Goal: Navigation & Orientation: Find specific page/section

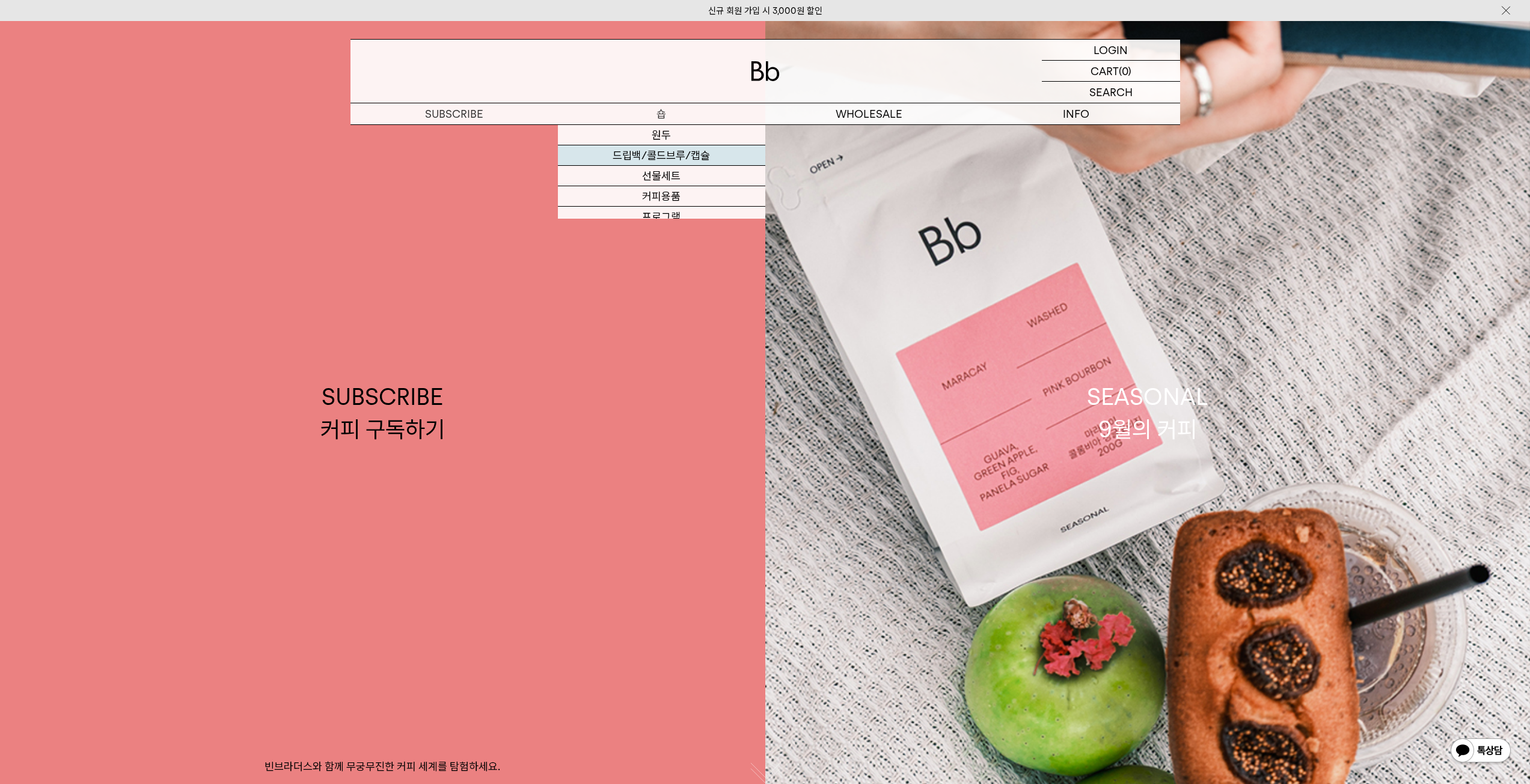
click at [670, 145] on link "드립백/콜드브루/캡슐" at bounding box center [662, 155] width 208 height 20
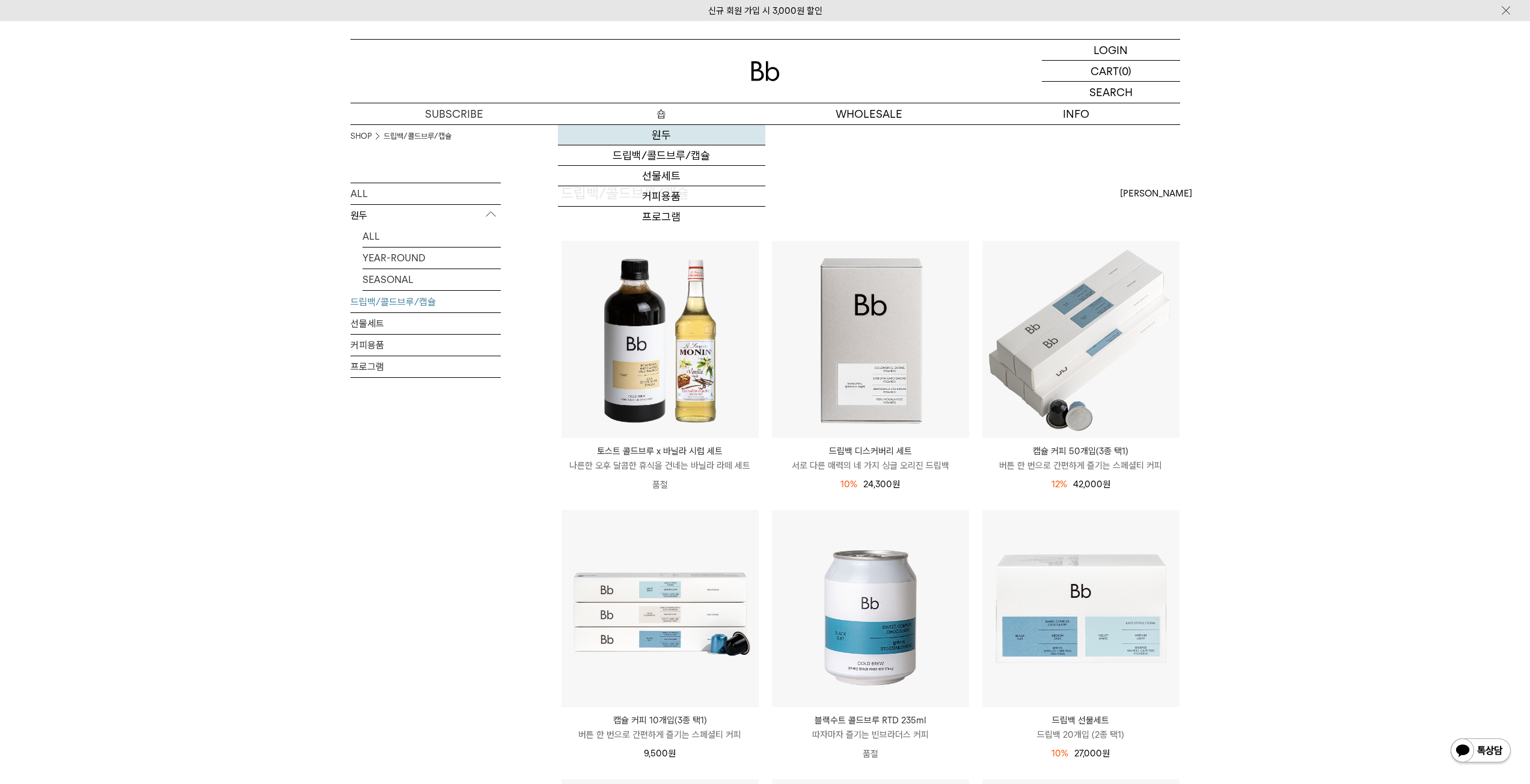
click at [666, 128] on link "원두" at bounding box center [662, 135] width 208 height 20
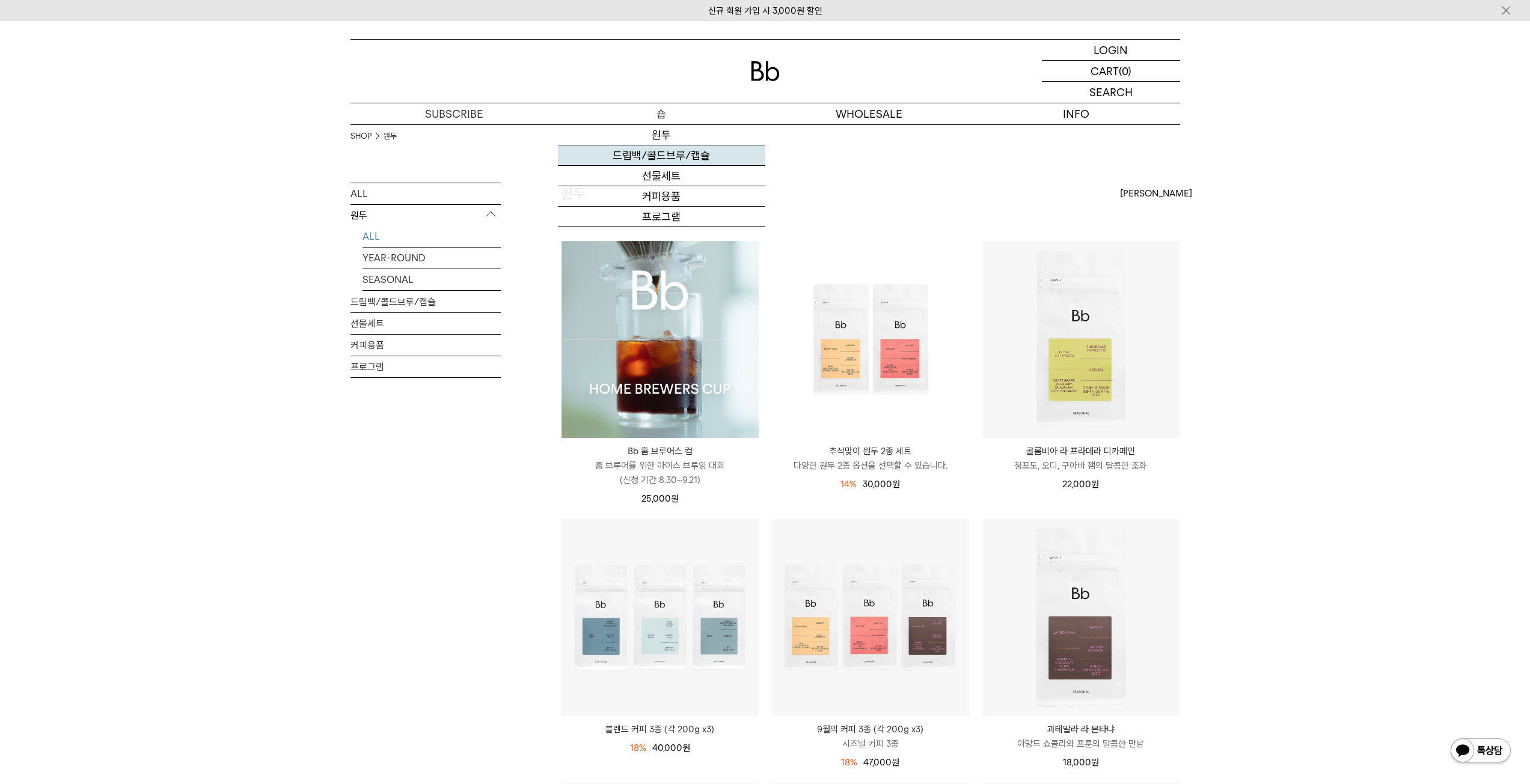
click at [668, 151] on link "드립백/콜드브루/캡슐" at bounding box center [662, 155] width 208 height 20
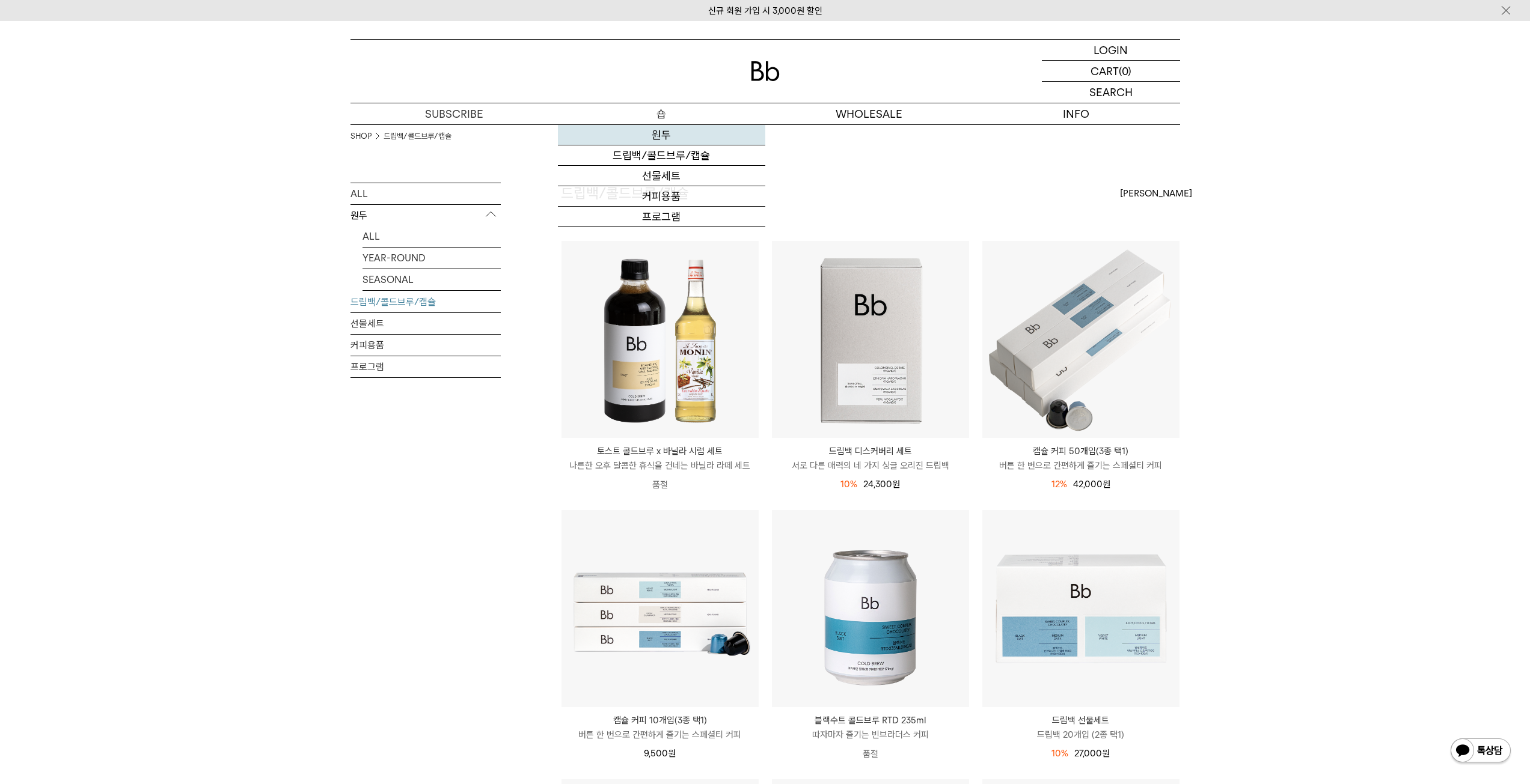
click at [666, 139] on link "원두" at bounding box center [662, 135] width 208 height 20
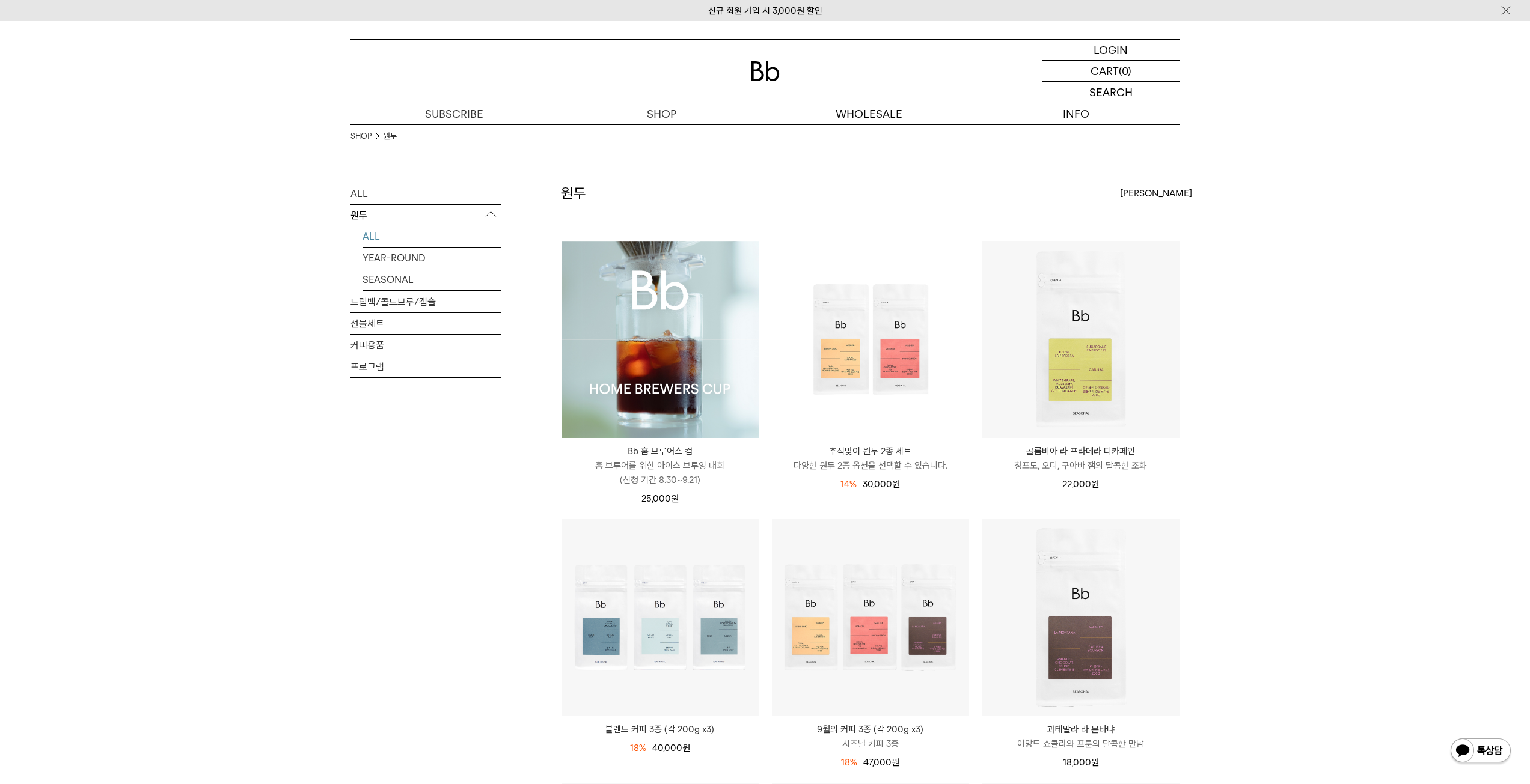
click at [666, 312] on img at bounding box center [660, 340] width 197 height 197
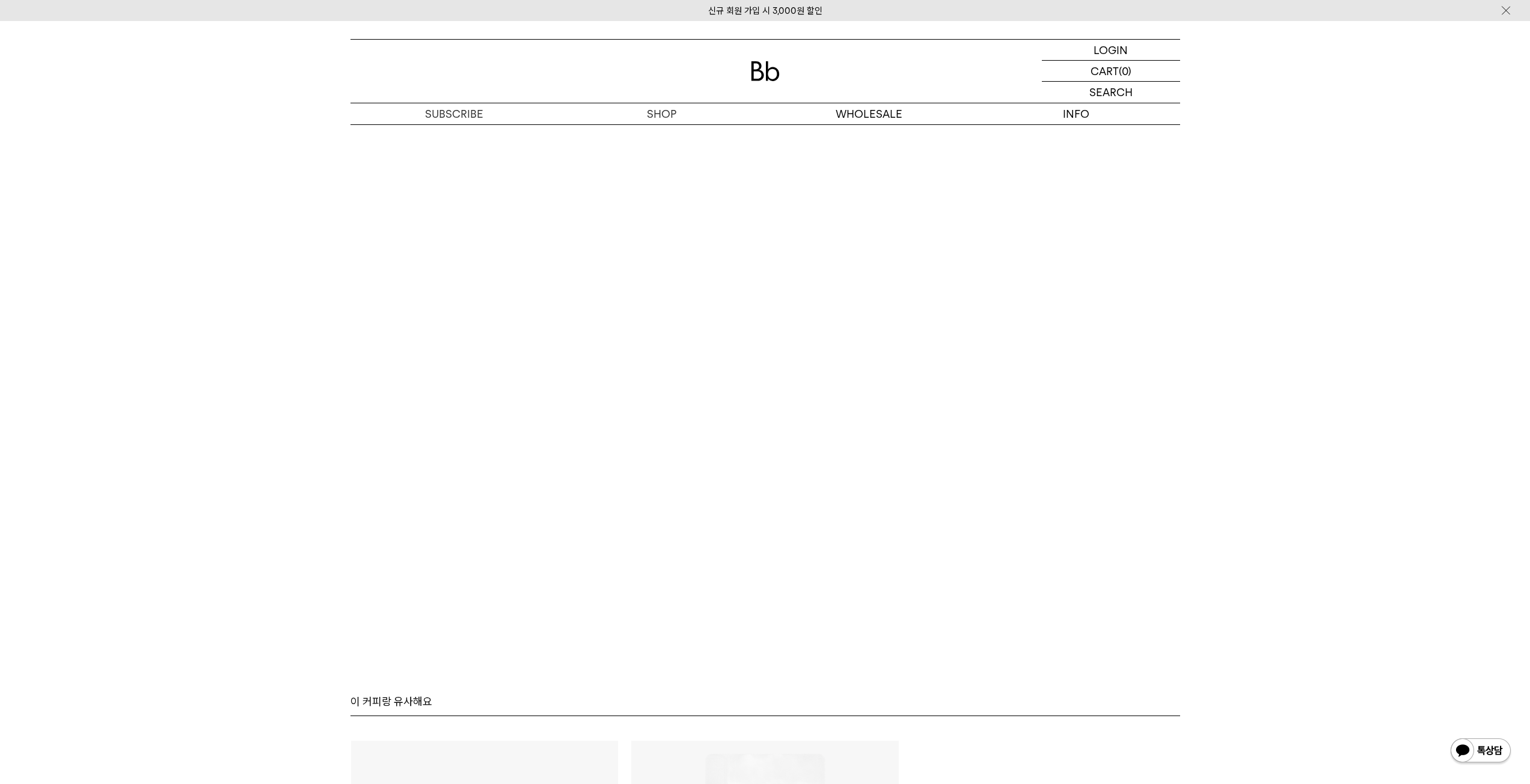
scroll to position [7261, 0]
drag, startPoint x: 350, startPoint y: 503, endPoint x: 299, endPoint y: 542, distance: 64.2
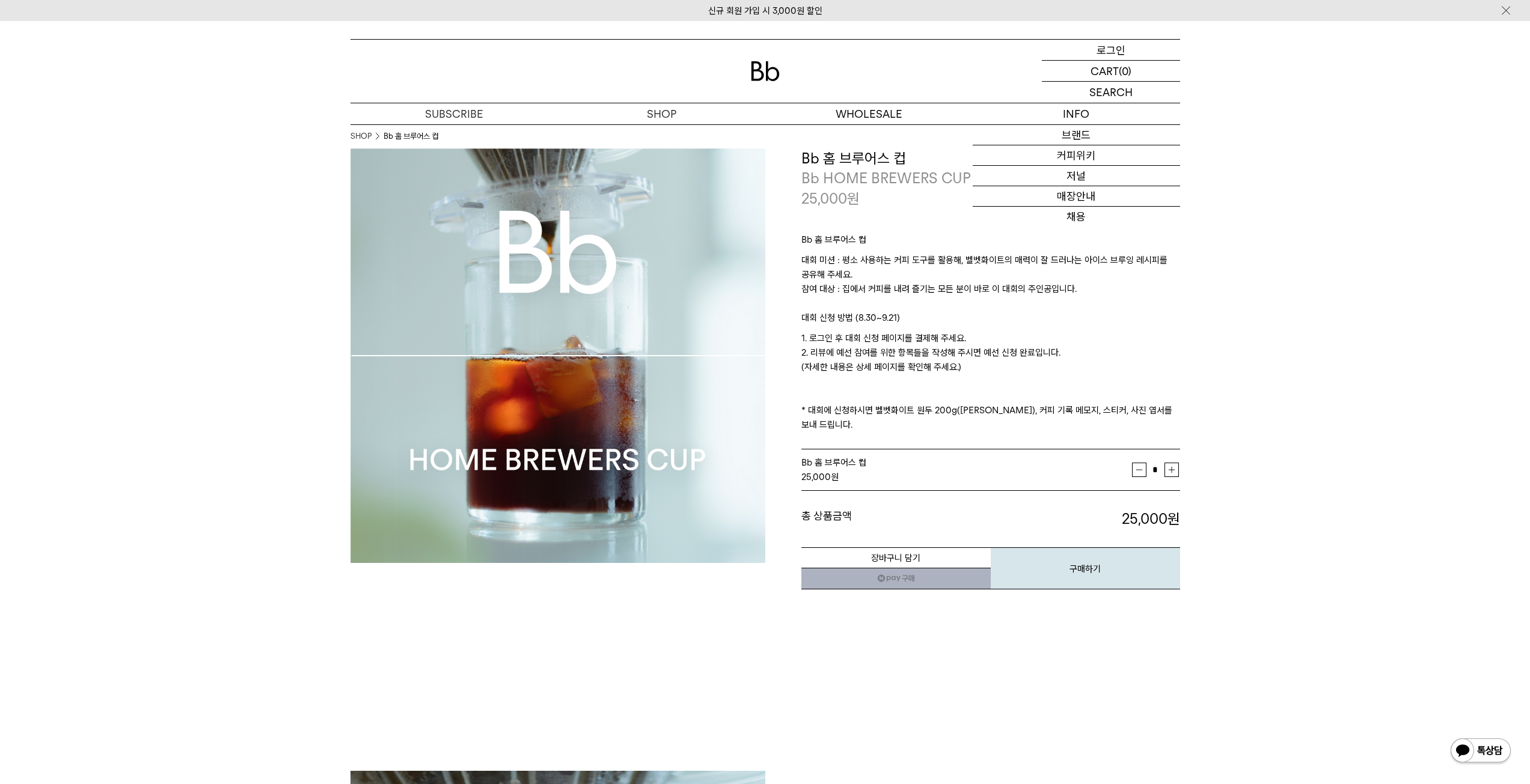
click at [1135, 43] on div "LOGIN 로그인" at bounding box center [1111, 49] width 138 height 20
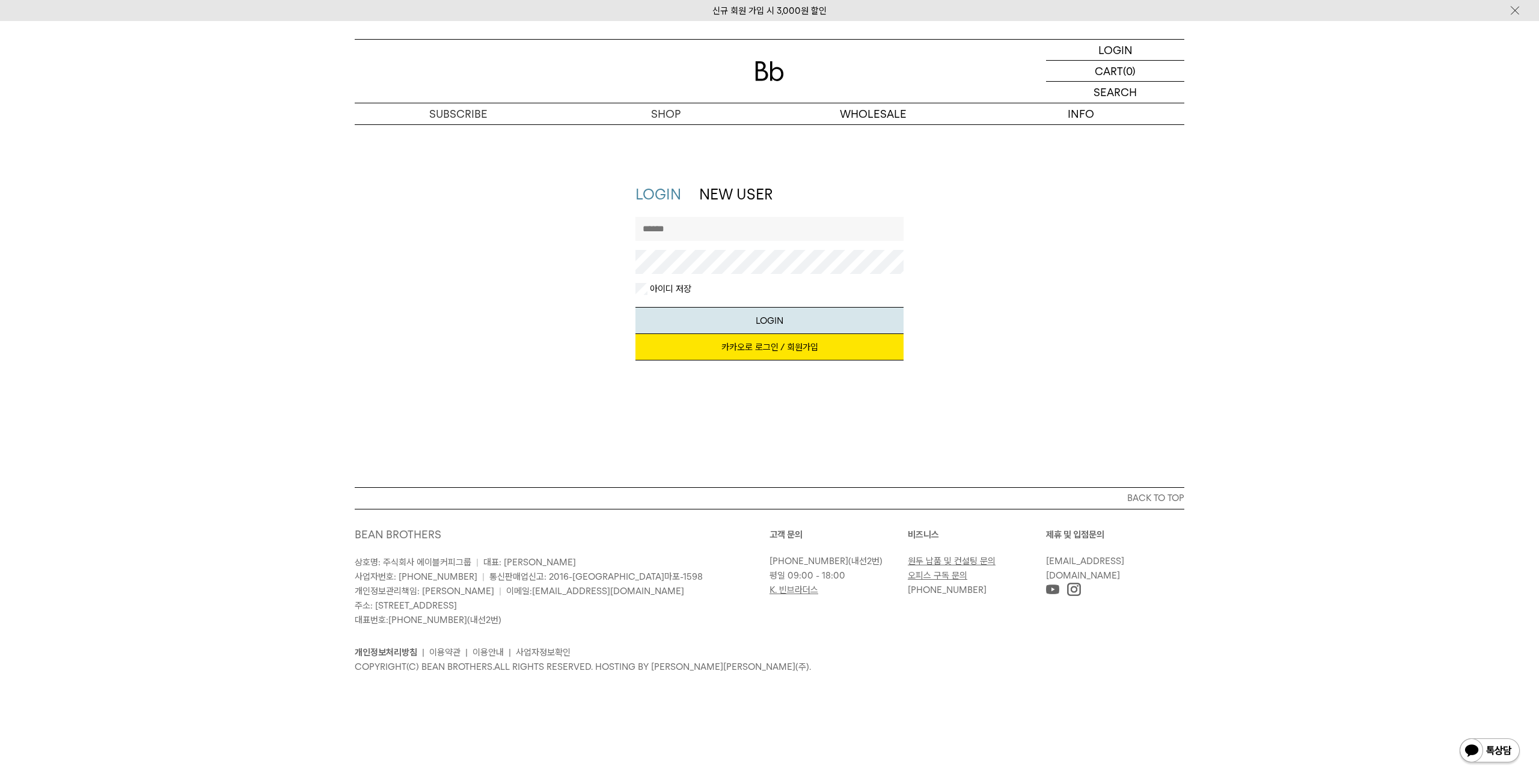
click at [727, 347] on link "카카오로 로그인 / 회원가입" at bounding box center [769, 347] width 269 height 26
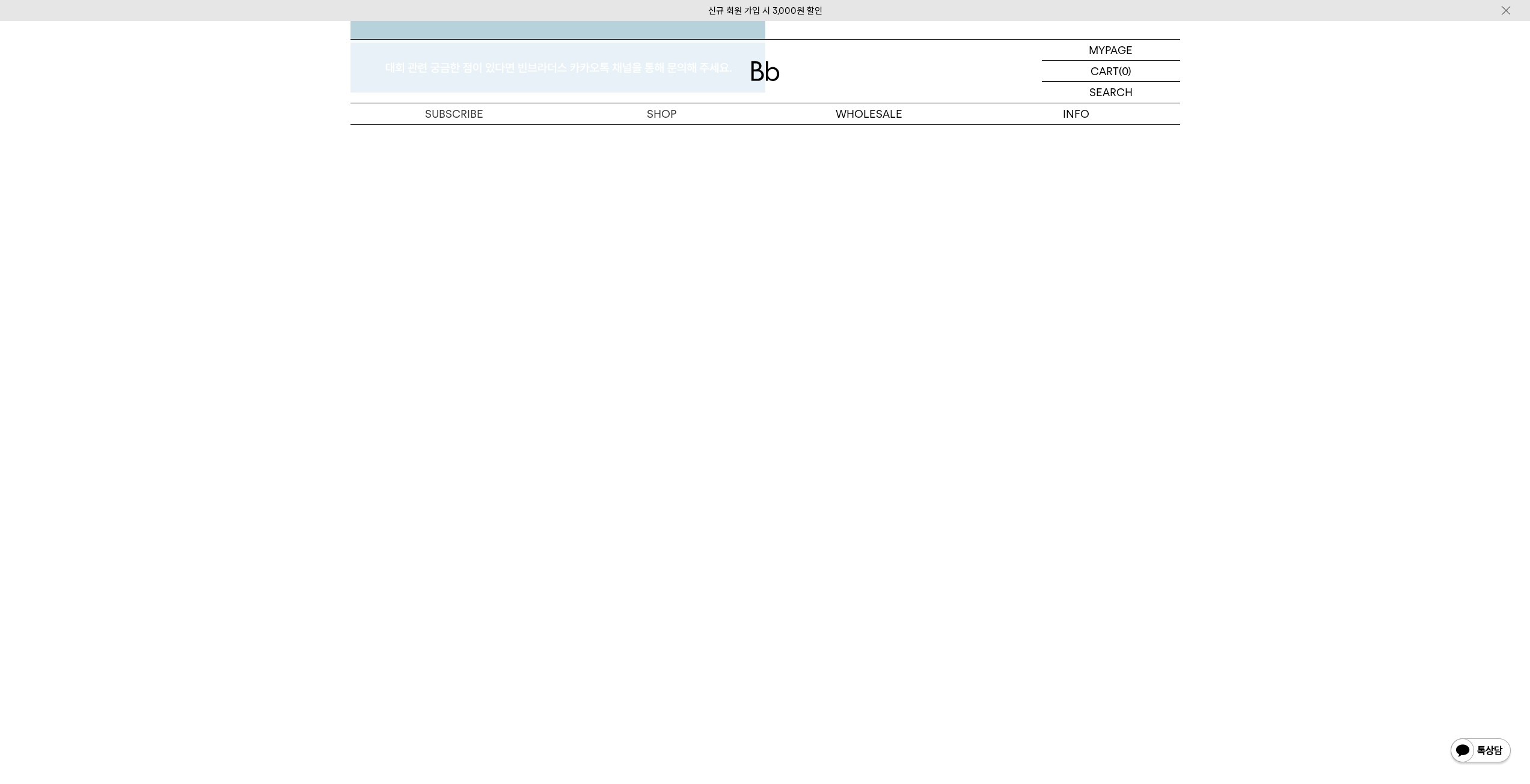
scroll to position [6350, 0]
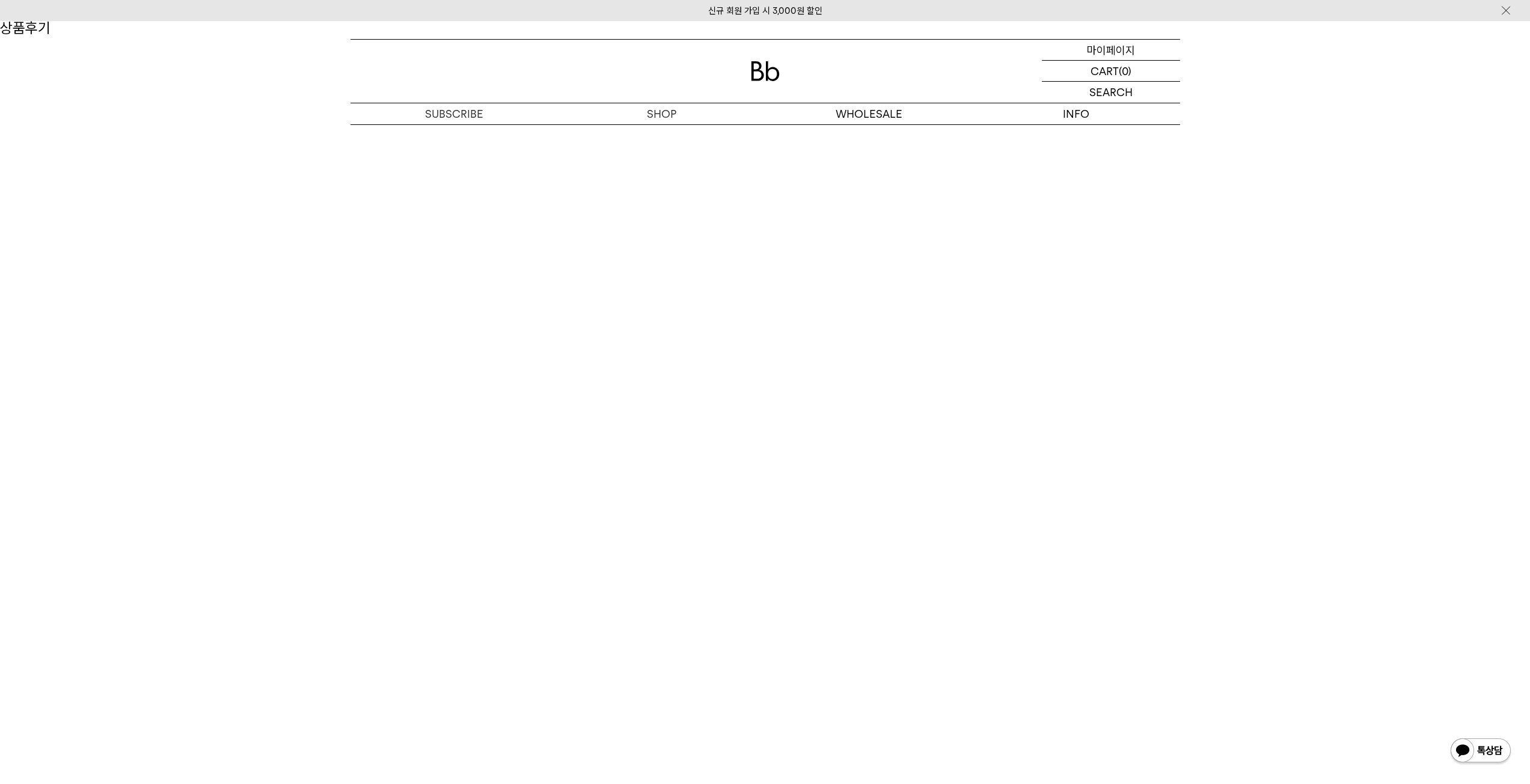
click at [1123, 49] on p "마이페이지" at bounding box center [1111, 49] width 48 height 20
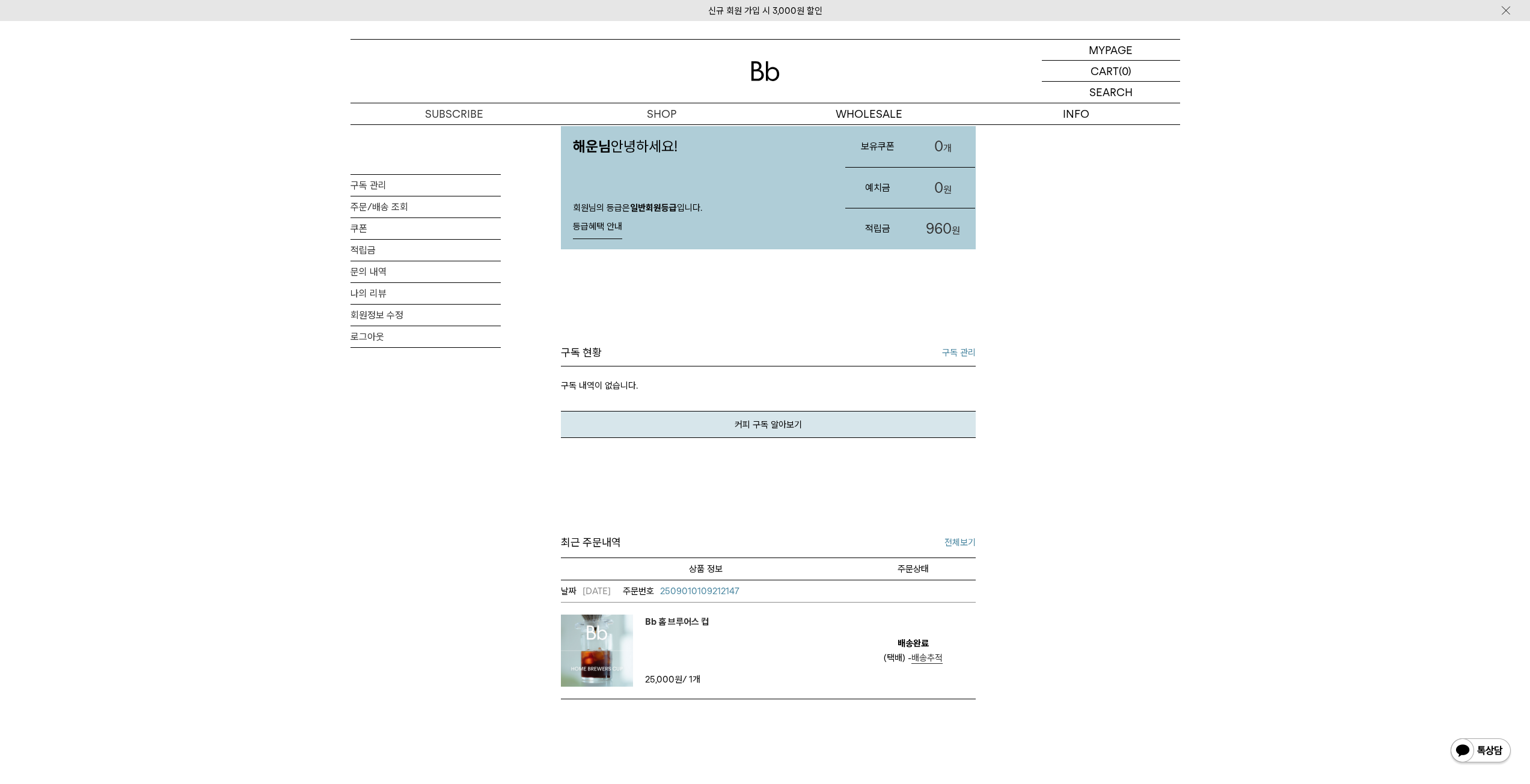
scroll to position [60, 0]
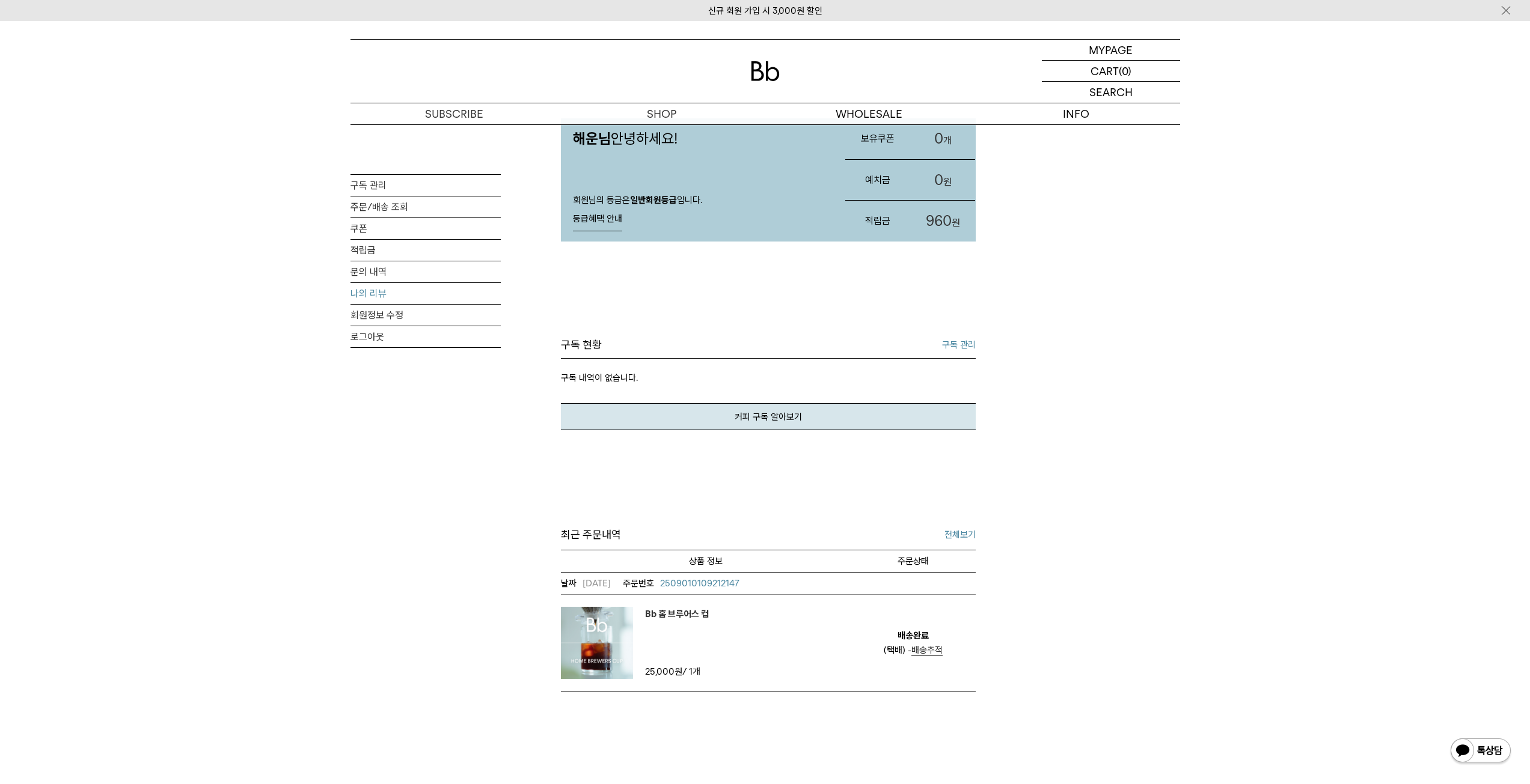
click at [421, 285] on link "나의 리뷰" at bounding box center [425, 293] width 150 height 21
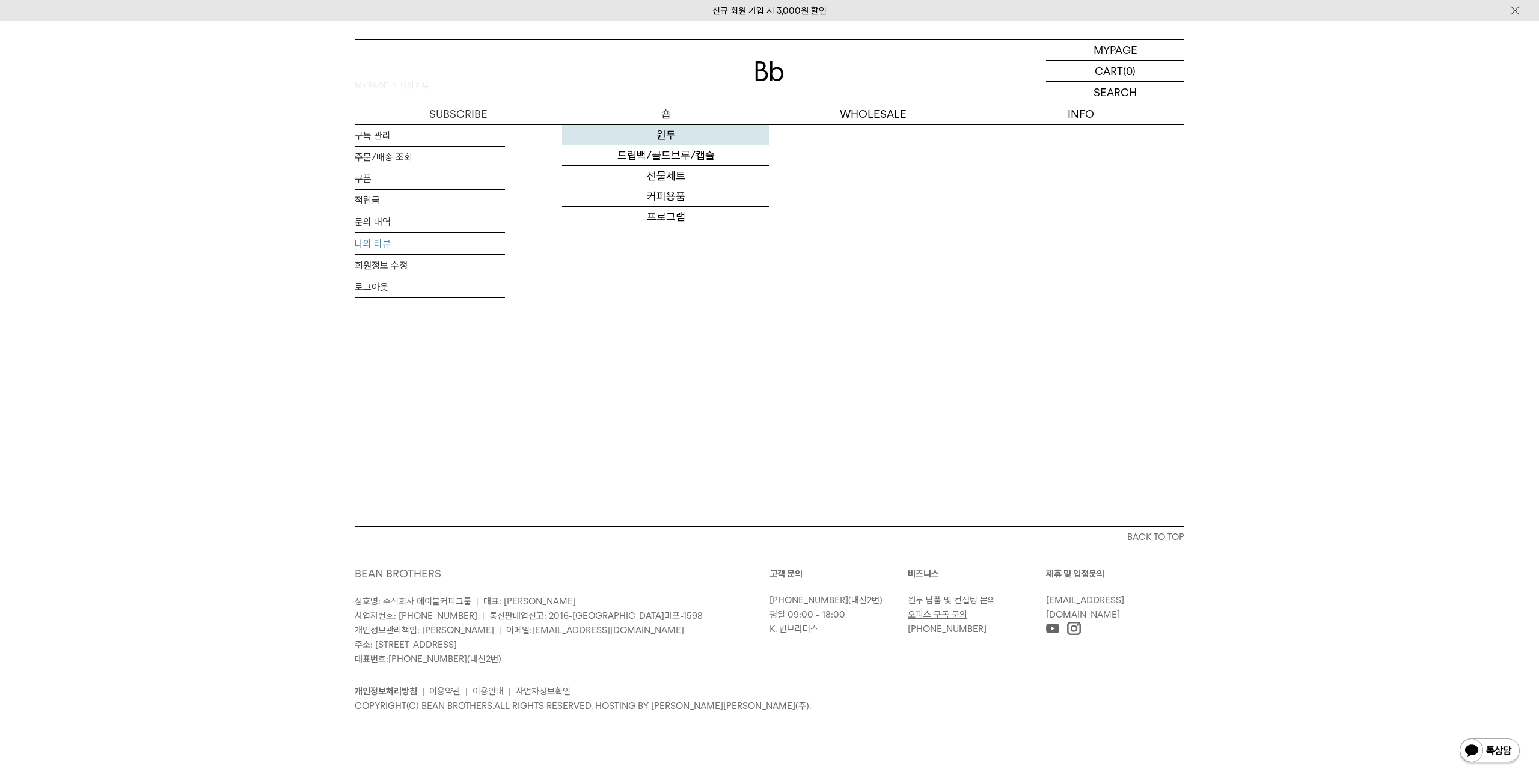
click at [671, 133] on link "원두" at bounding box center [666, 135] width 208 height 20
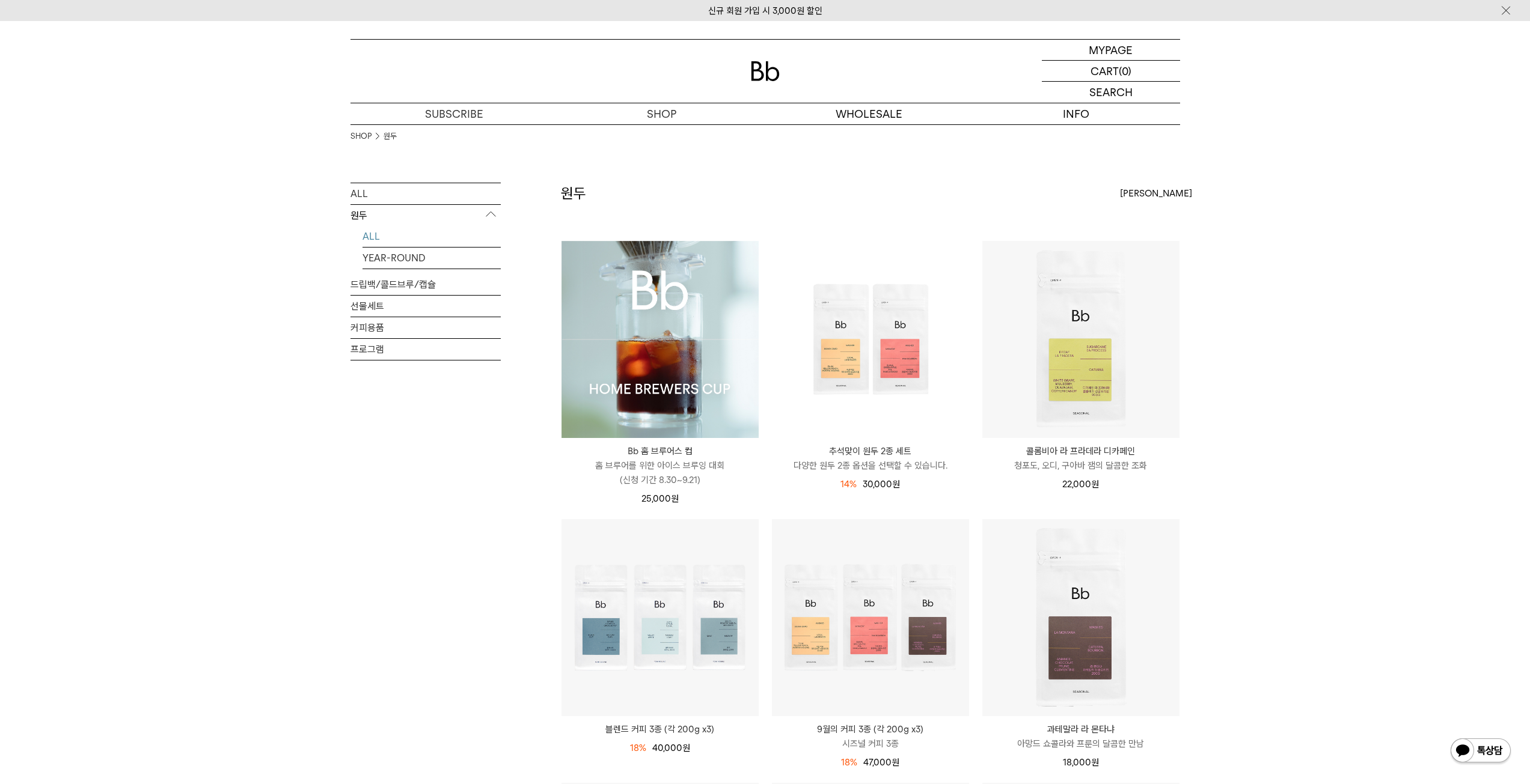
click at [0, 0] on img at bounding box center [0, 0] width 0 height 0
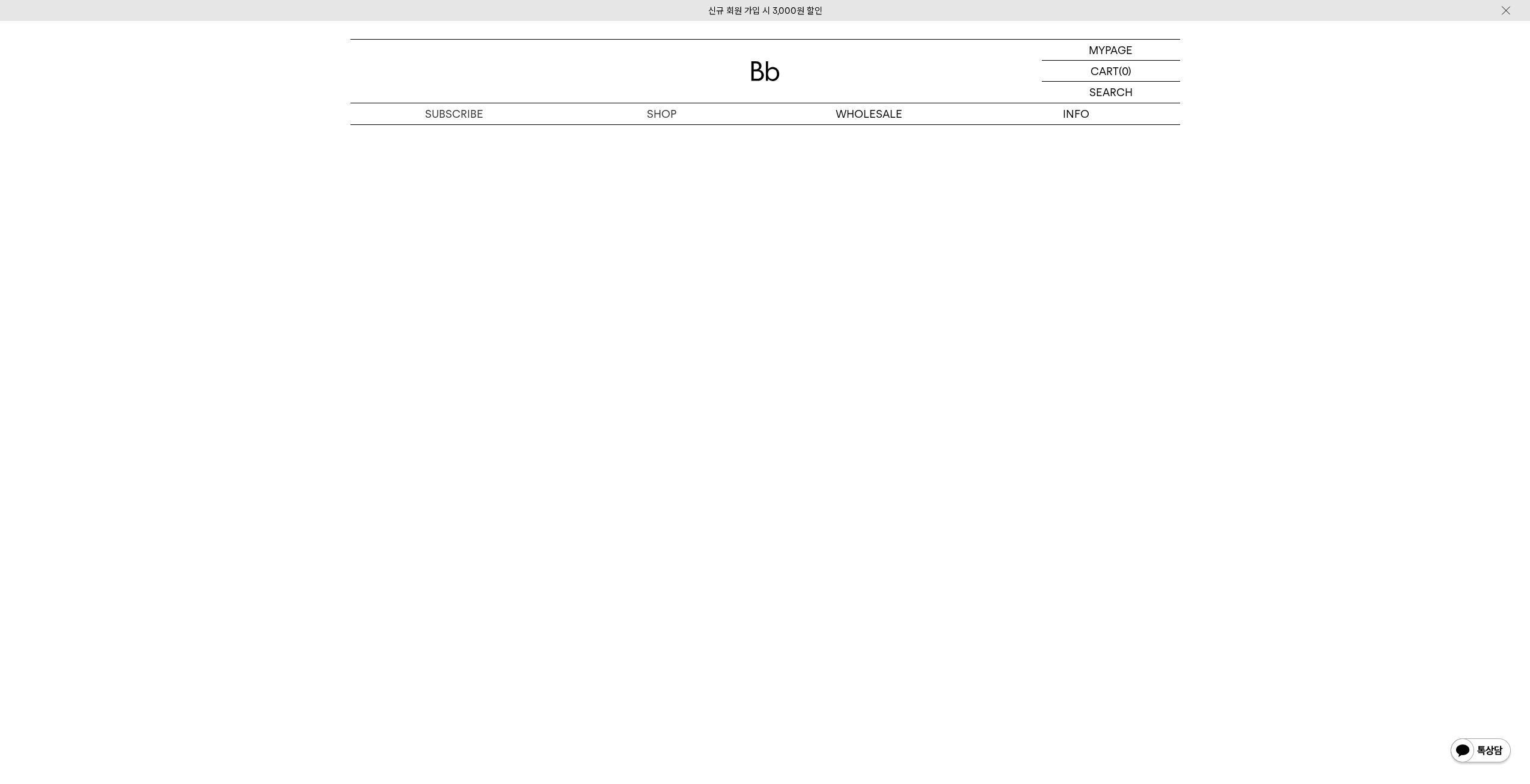
scroll to position [6808, 0]
drag, startPoint x: 234, startPoint y: 370, endPoint x: 307, endPoint y: 348, distance: 76.2
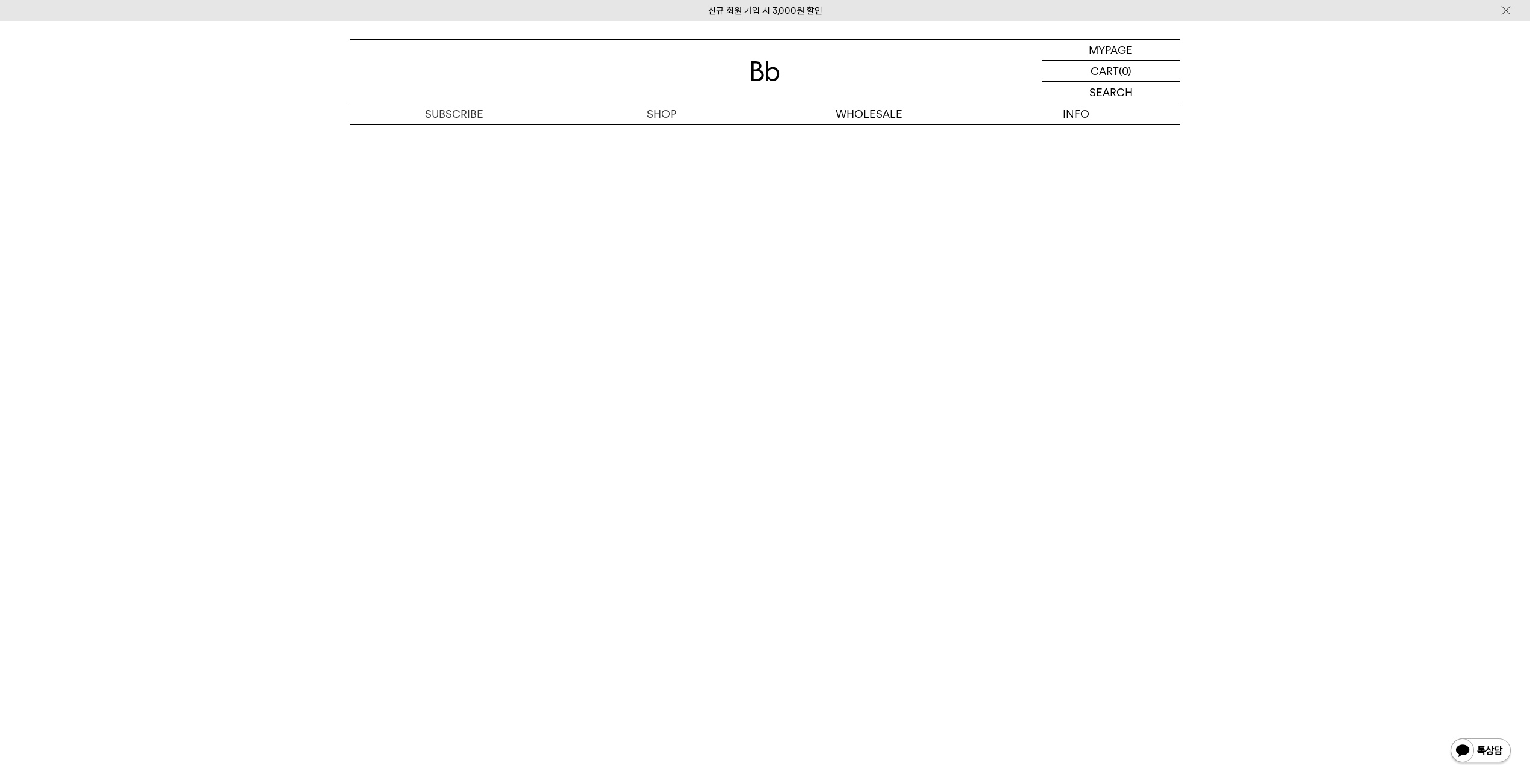
scroll to position [6989, 0]
